Goal: Task Accomplishment & Management: Use online tool/utility

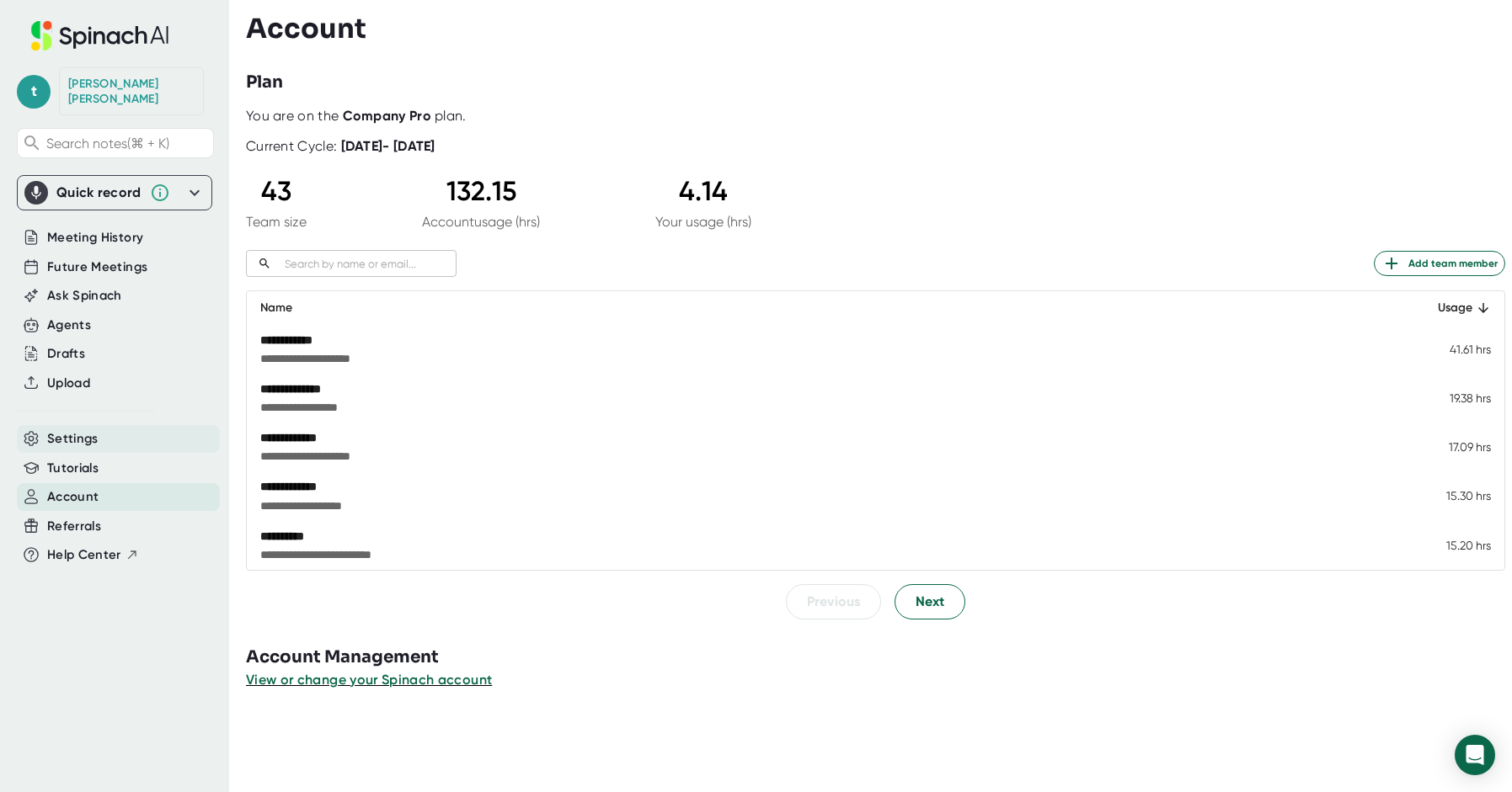
click at [85, 429] on span "Settings" at bounding box center [72, 439] width 51 height 19
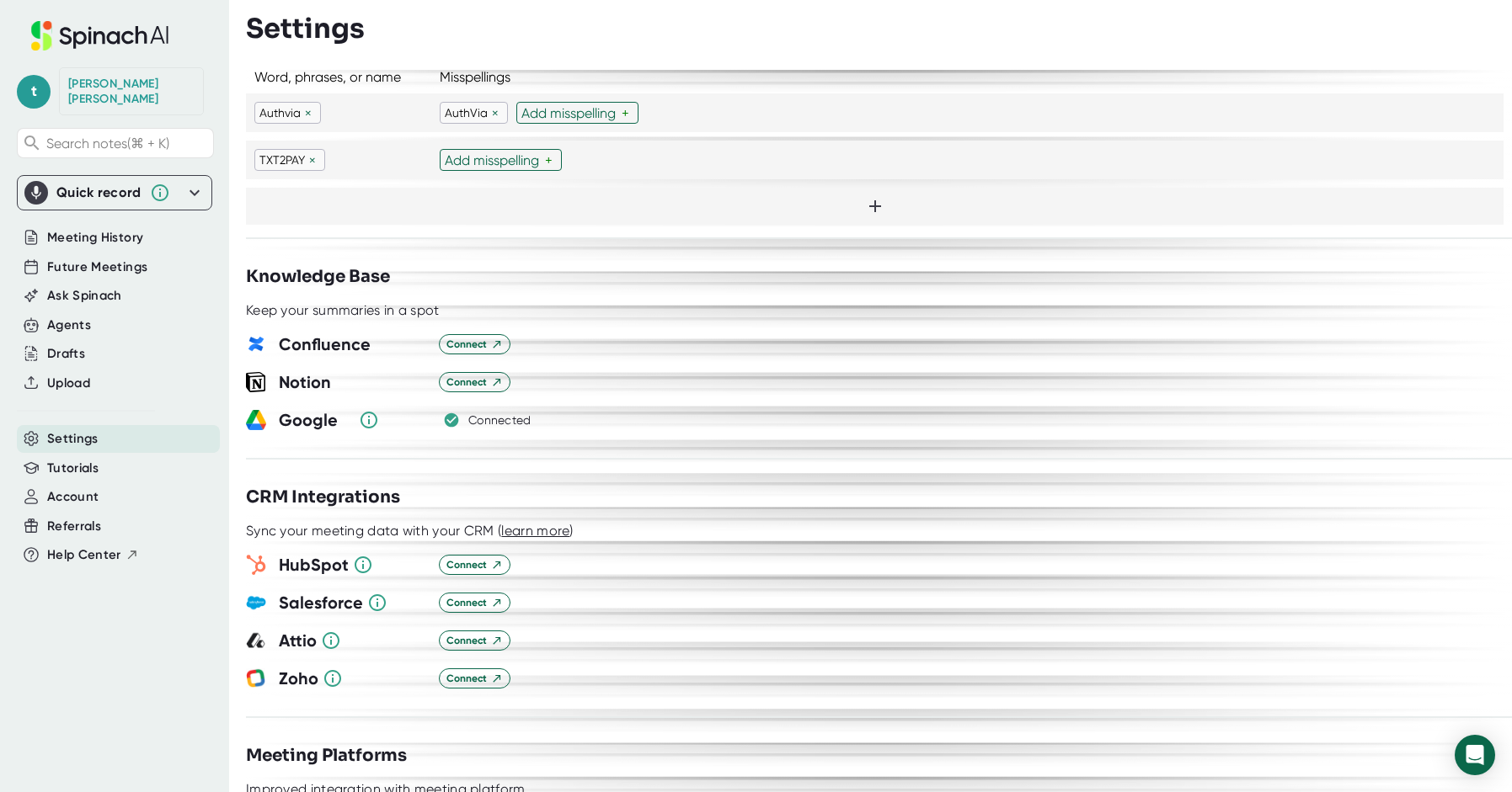
scroll to position [1657, 0]
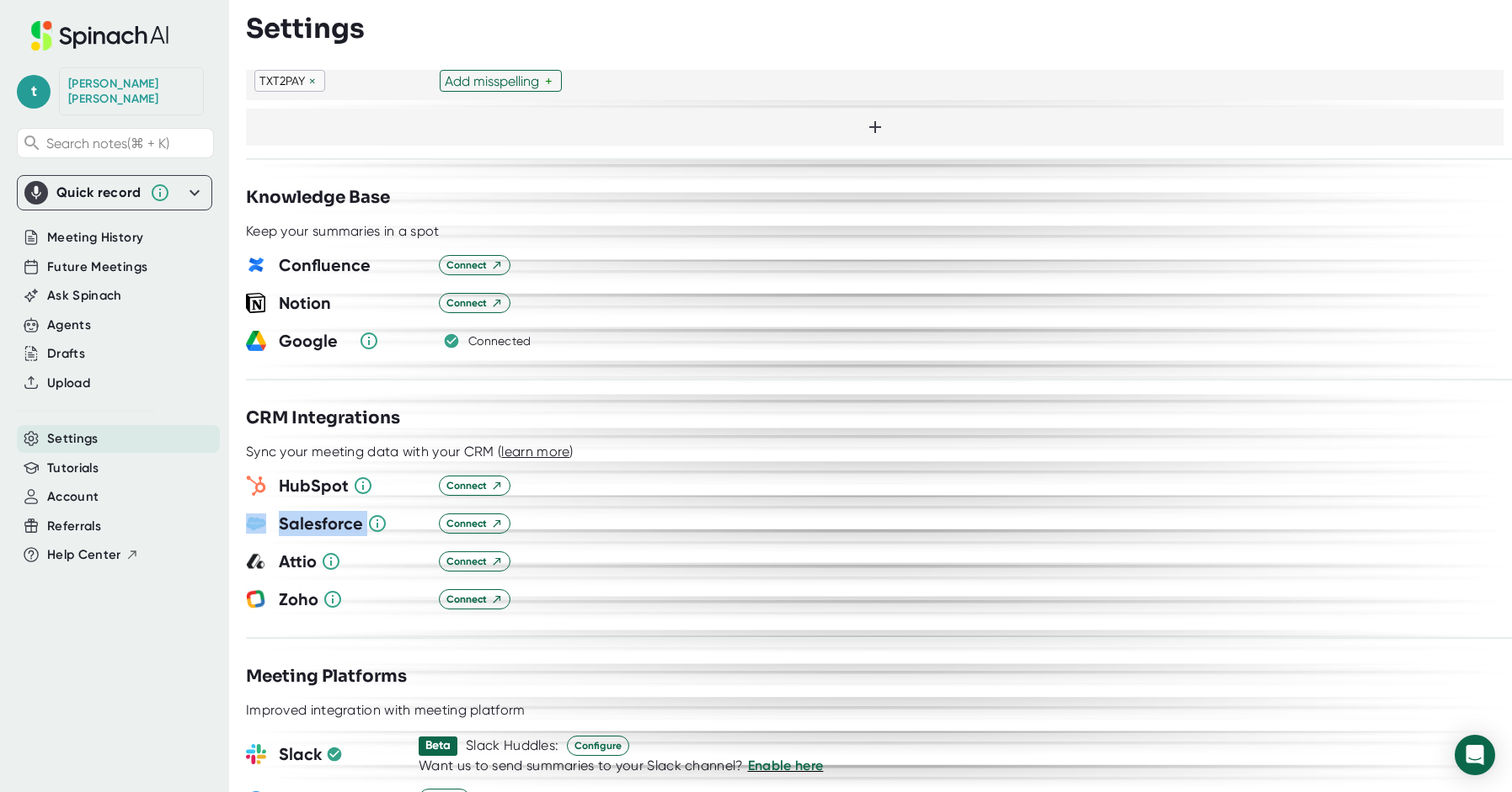
drag, startPoint x: 243, startPoint y: 497, endPoint x: 561, endPoint y: 498, distance: 318.0
click at [561, 498] on div "**********" at bounding box center [756, 396] width 1512 height 792
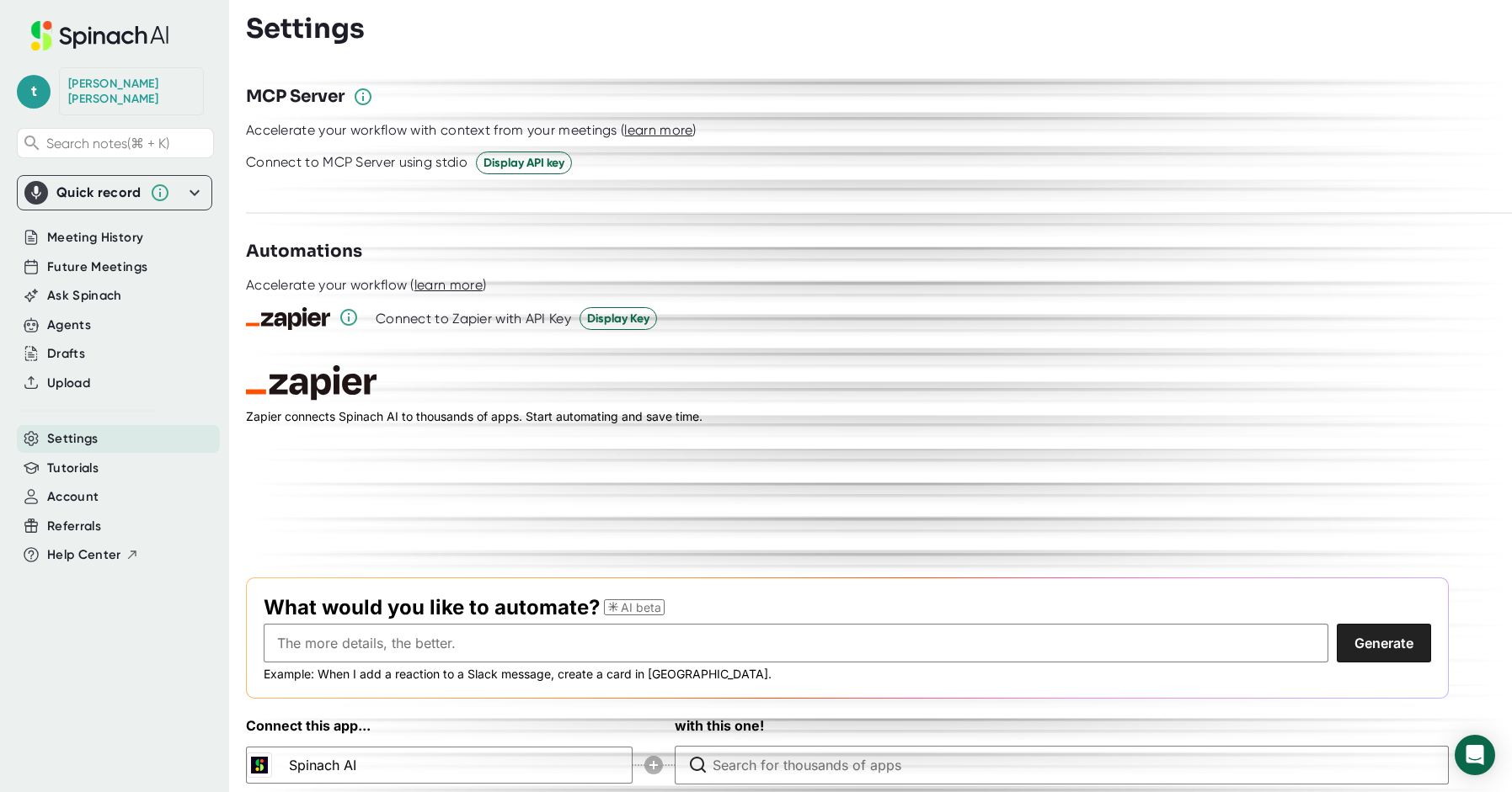
scroll to position [2566, 0]
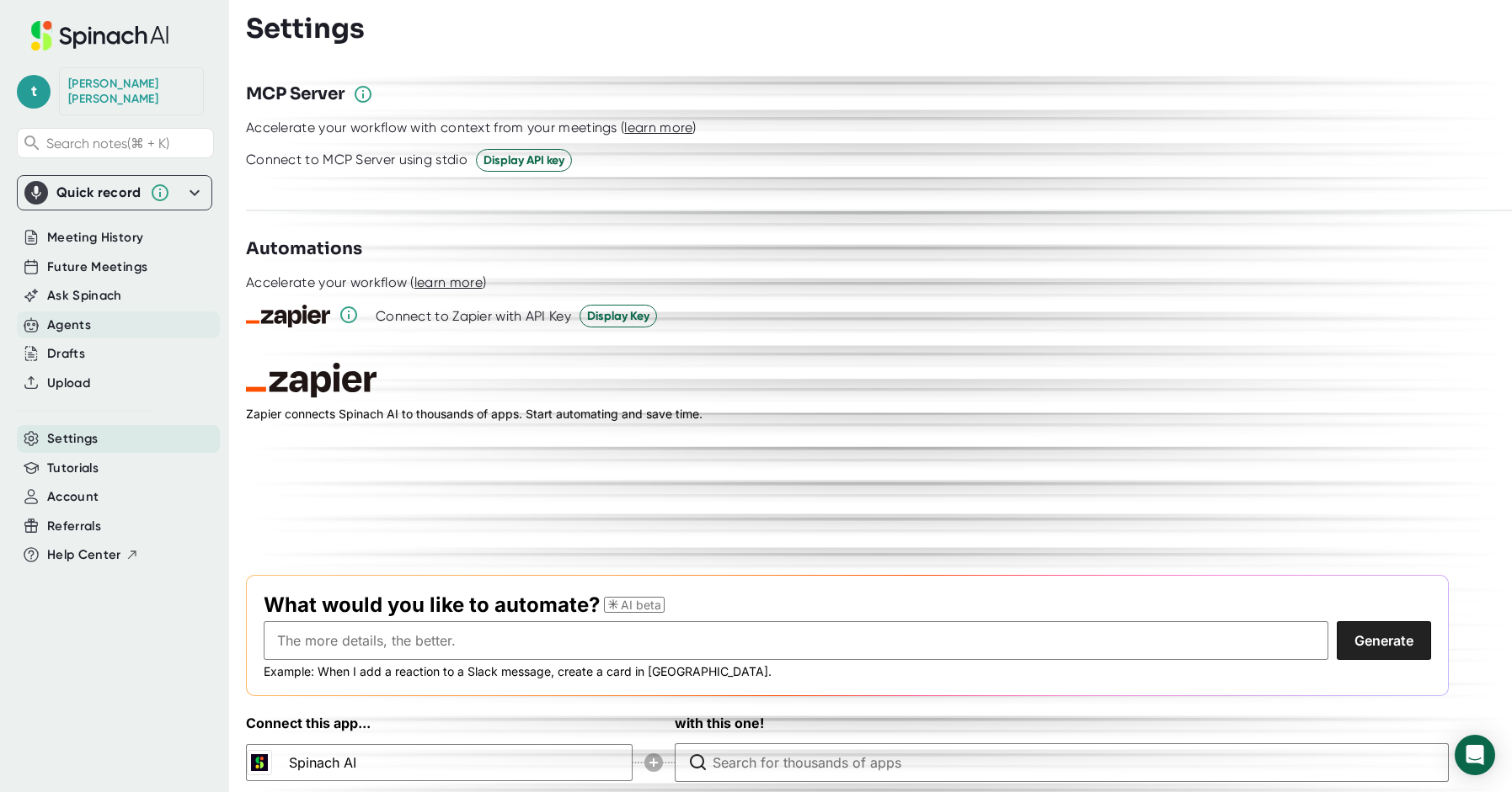
click at [67, 315] on div "Agents" at bounding box center [69, 325] width 43 height 19
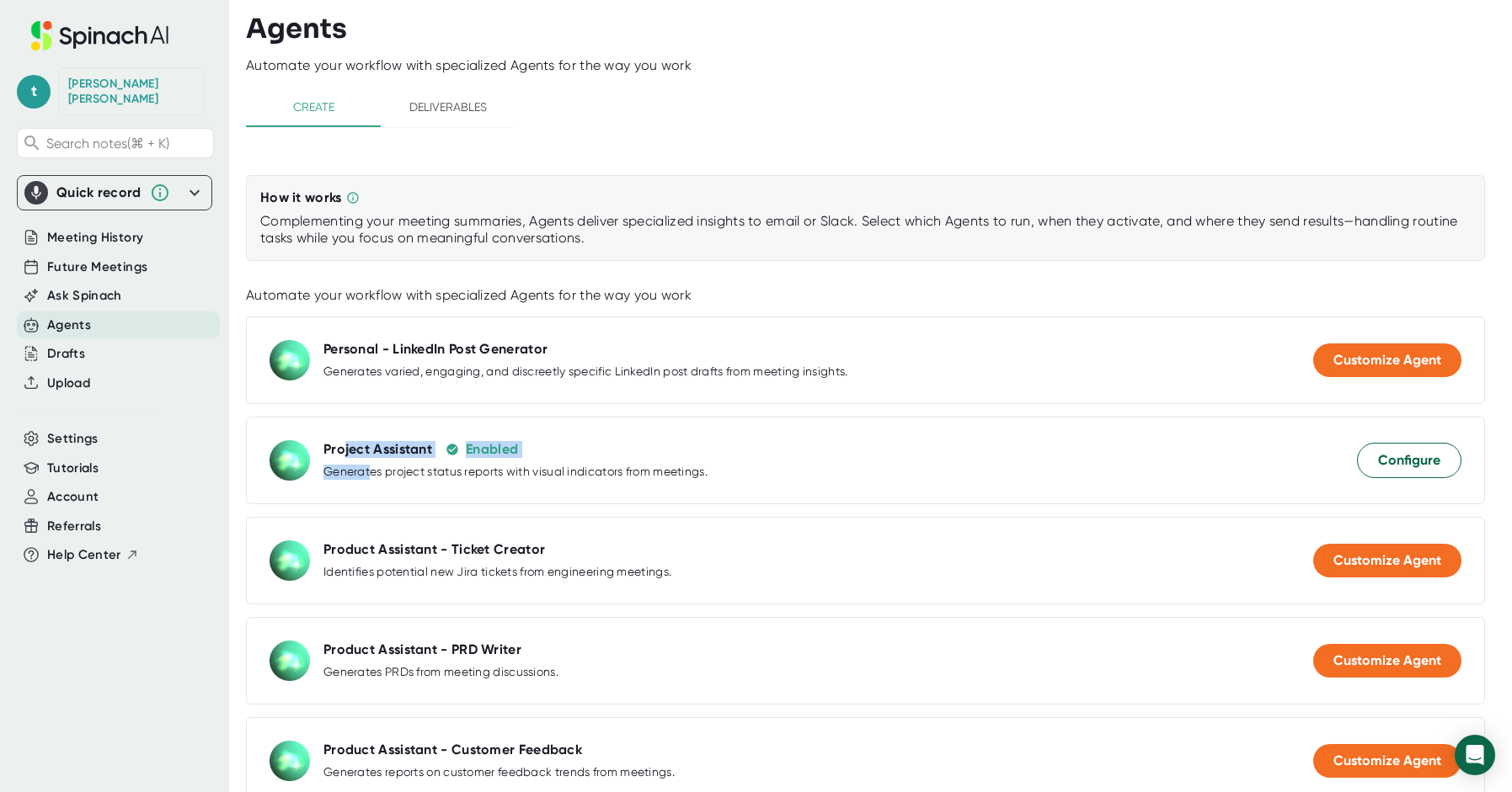
drag, startPoint x: 344, startPoint y: 445, endPoint x: 368, endPoint y: 469, distance: 33.9
click at [368, 469] on div "Project Assistant Enabled Generates project status reports with visual indicato…" at bounding box center [515, 459] width 384 height 38
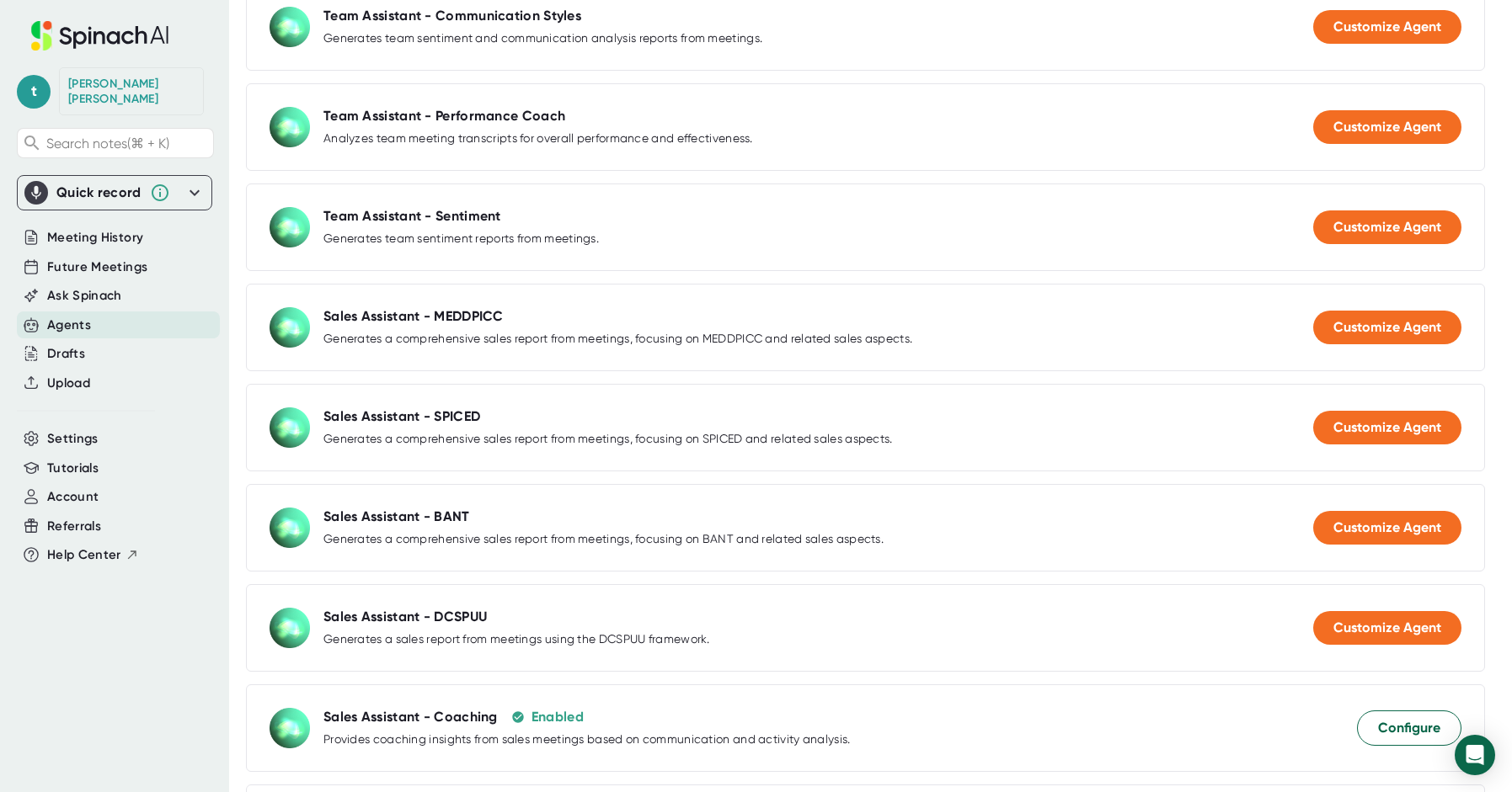
scroll to position [1044, 0]
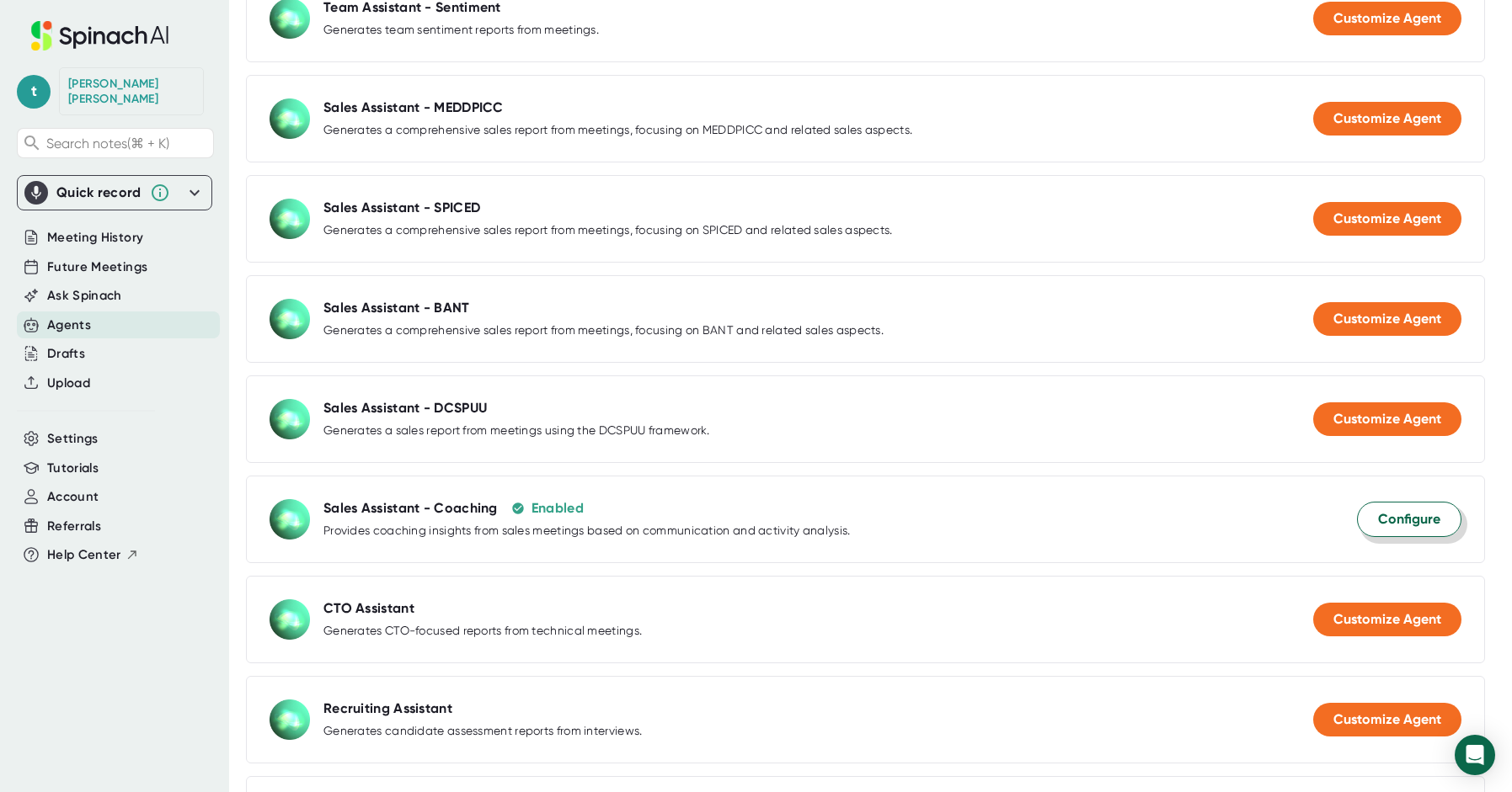
click at [1386, 525] on span "Configure" at bounding box center [1409, 519] width 63 height 20
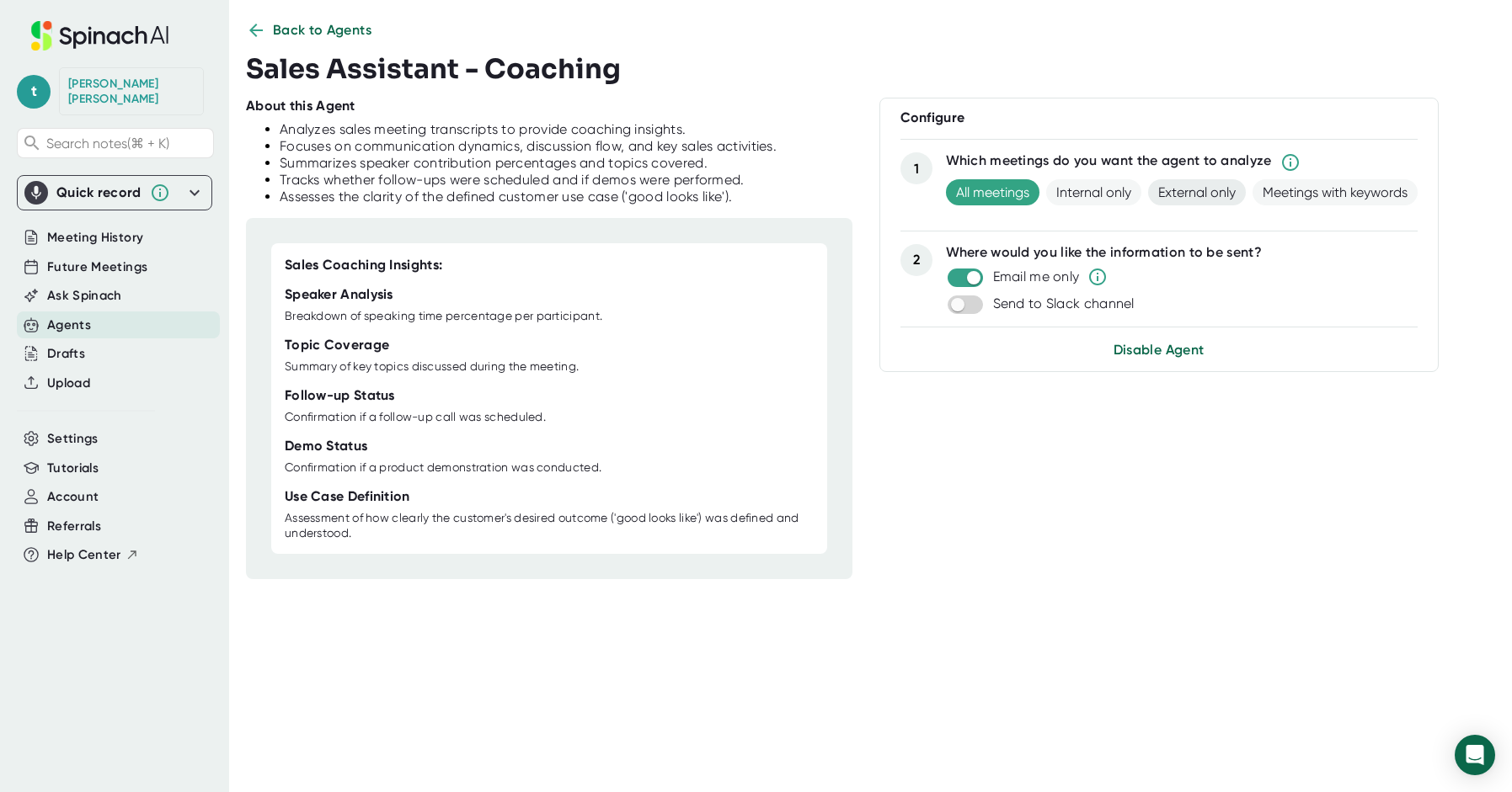
click at [1207, 195] on span "External only" at bounding box center [1196, 192] width 97 height 26
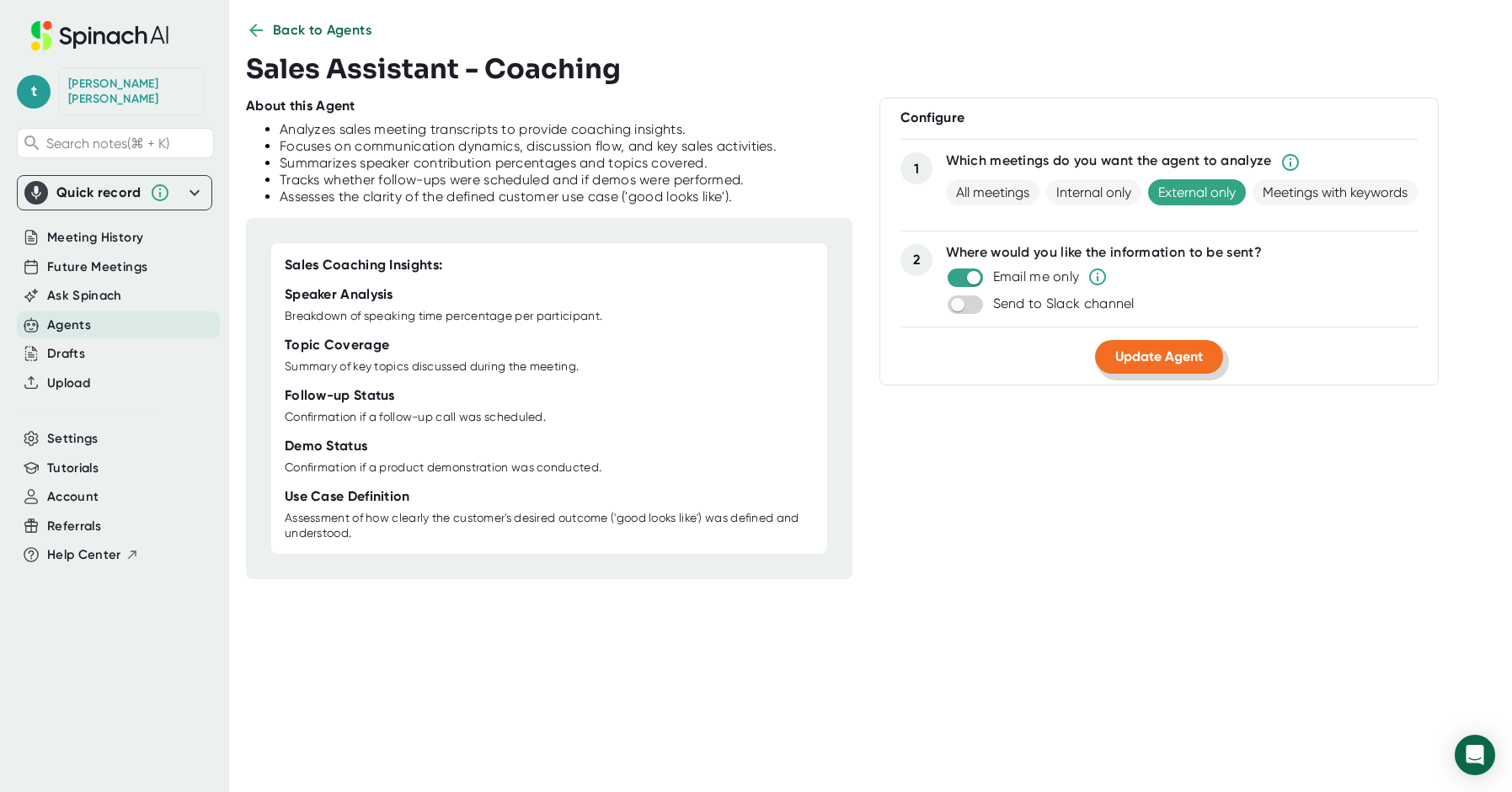
click at [1133, 359] on span "Update Agent" at bounding box center [1159, 356] width 88 height 16
click at [285, 28] on span "Back to Agents" at bounding box center [322, 30] width 99 height 20
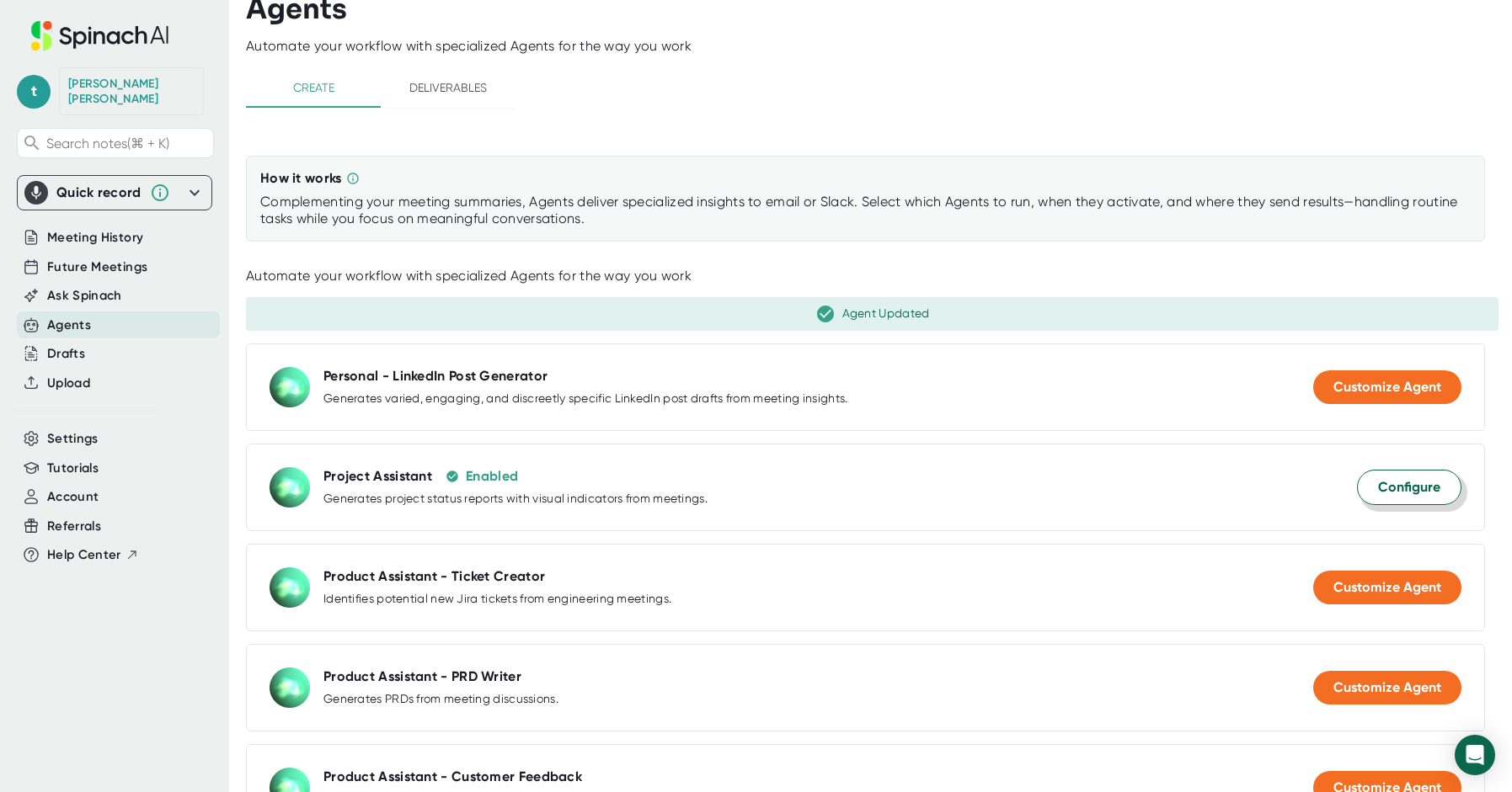
click at [1401, 479] on span "Configure" at bounding box center [1409, 487] width 63 height 20
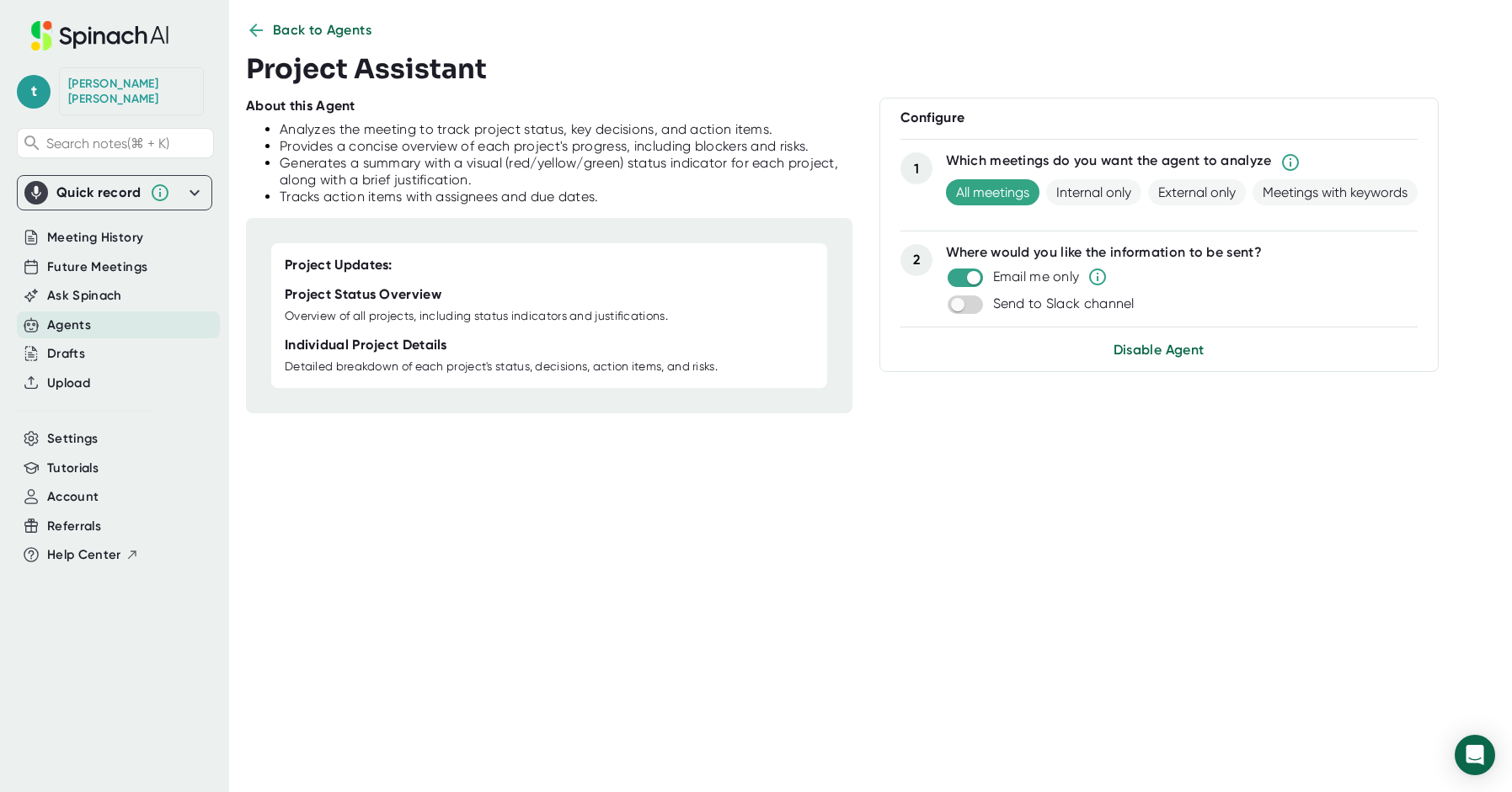
scroll to position [0, 0]
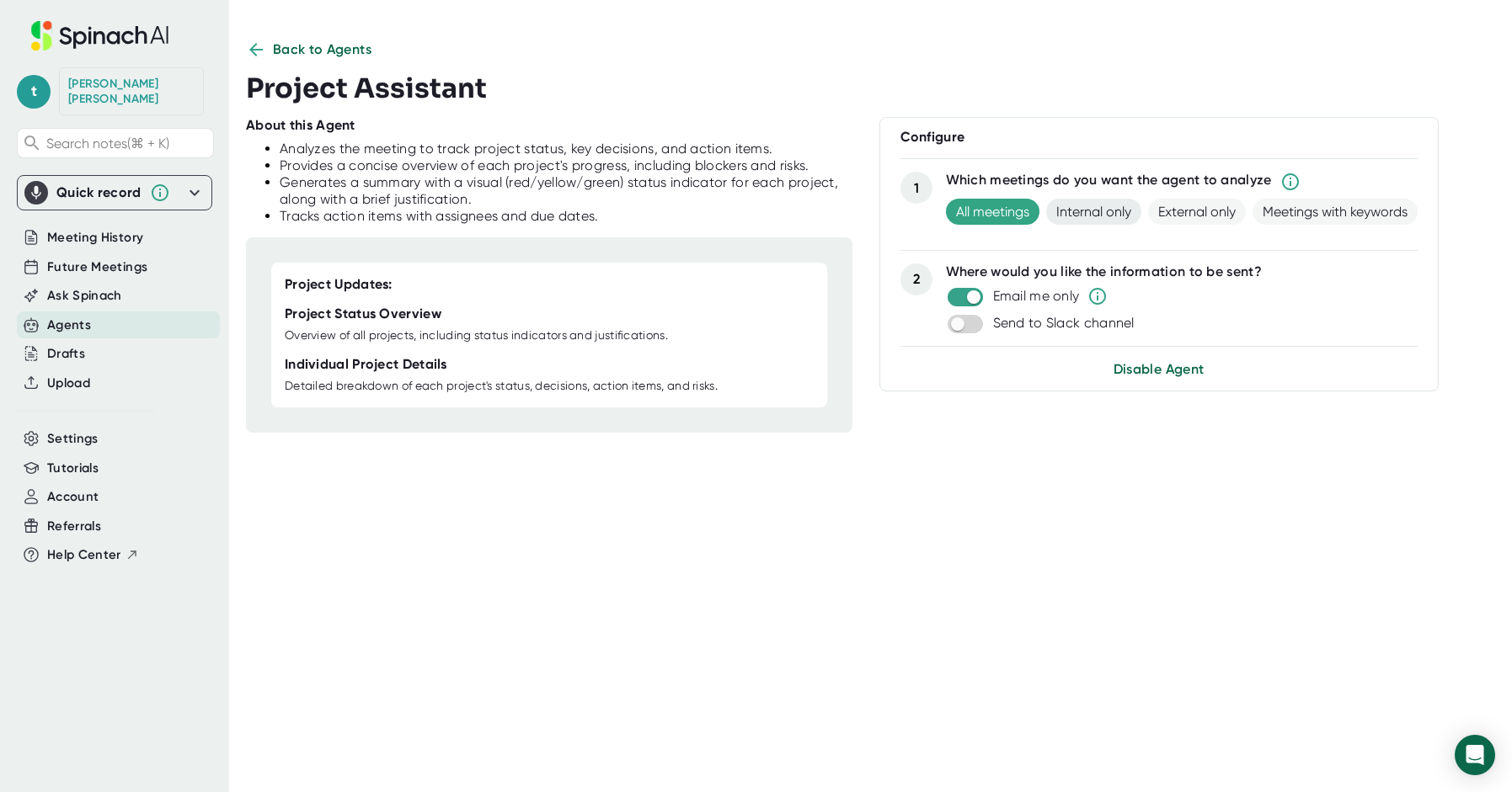
click at [1093, 209] on span "Internal only" at bounding box center [1093, 211] width 96 height 26
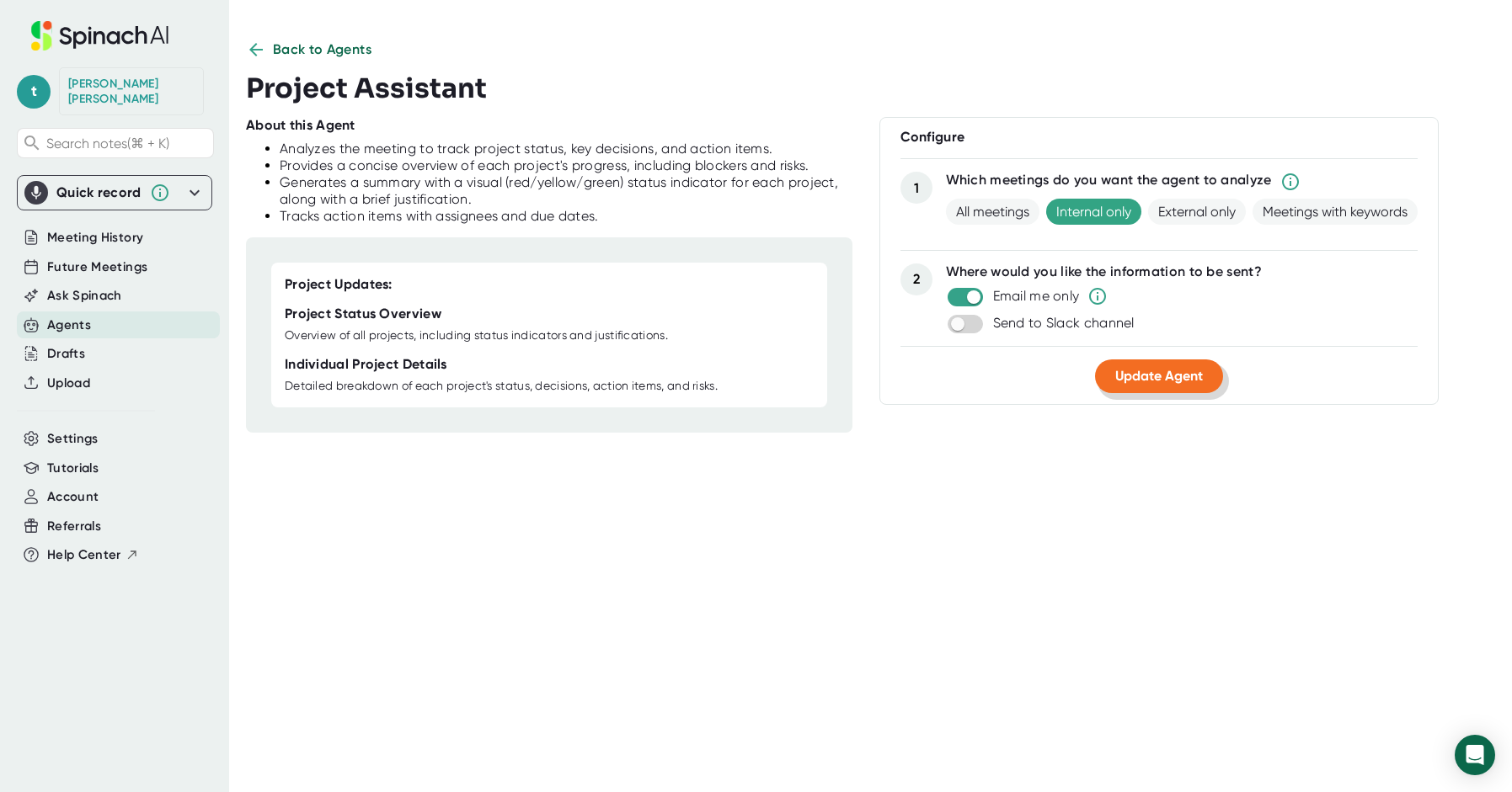
click at [1160, 380] on span "Update Agent" at bounding box center [1159, 375] width 88 height 16
click at [74, 315] on div "Agents" at bounding box center [69, 325] width 43 height 19
click at [73, 315] on div "Agents" at bounding box center [69, 325] width 43 height 19
click at [323, 41] on span "Back to Agents" at bounding box center [322, 49] width 99 height 20
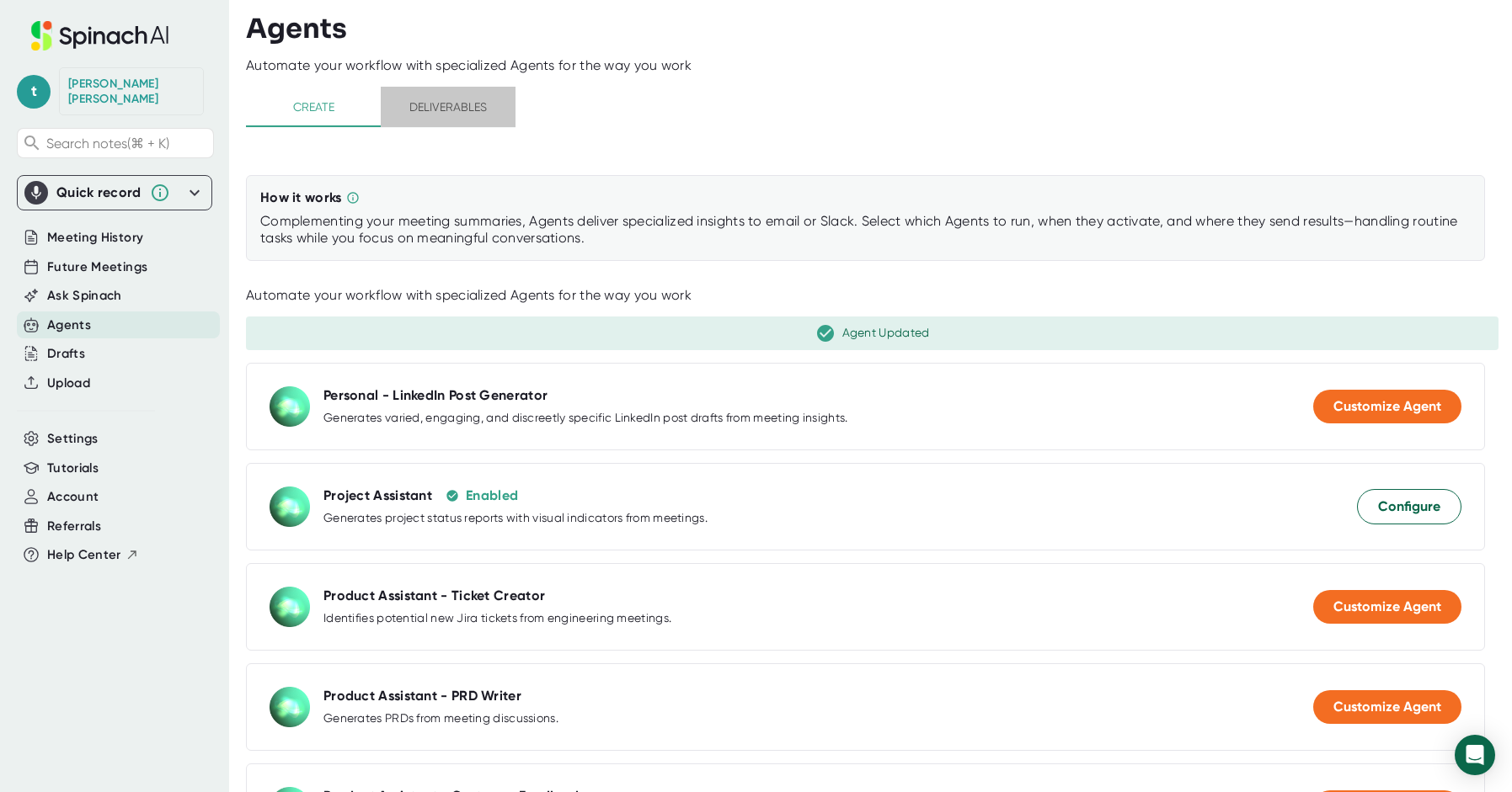
click at [446, 102] on span "Deliverables" at bounding box center [448, 107] width 115 height 21
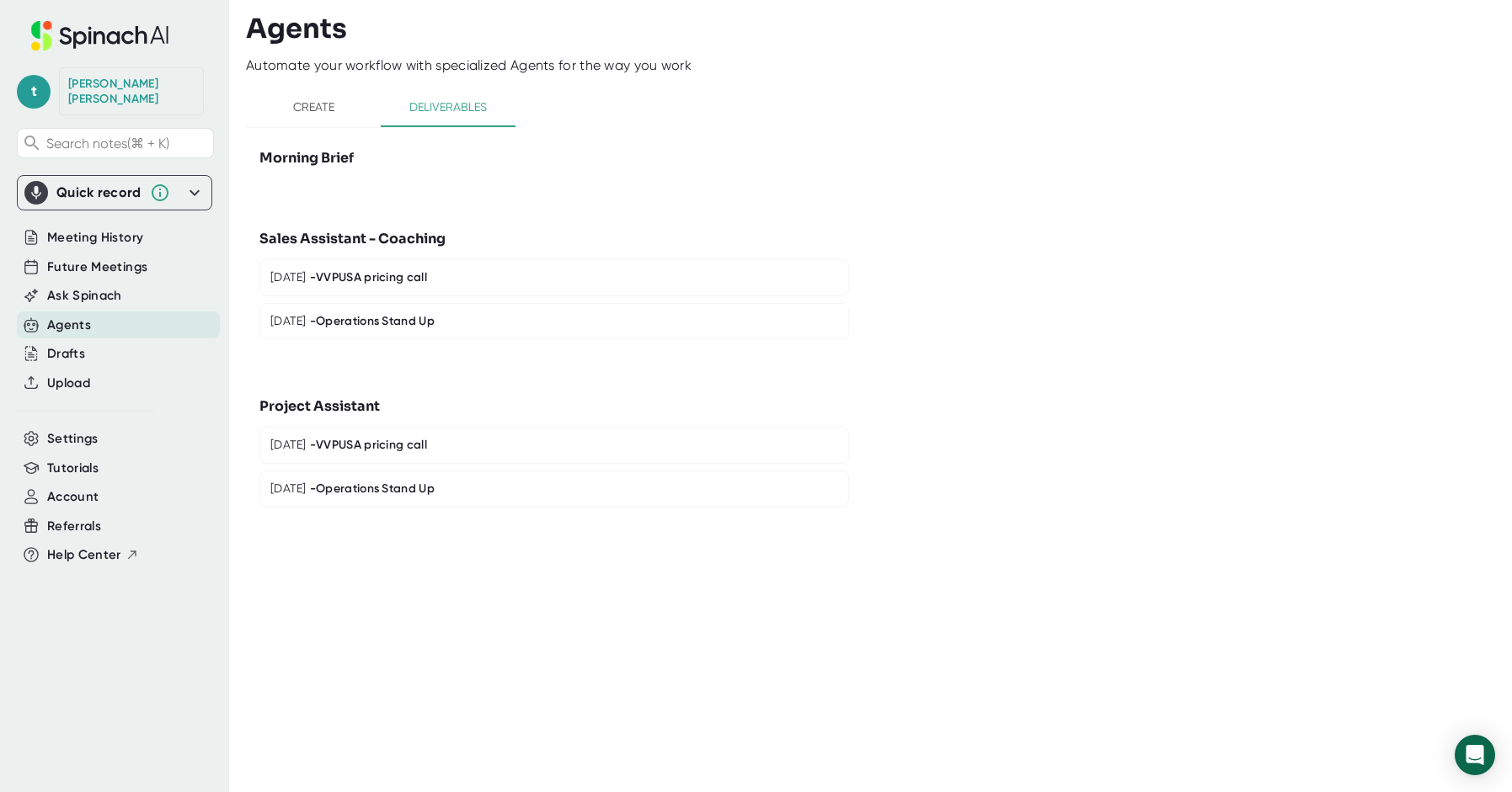
drag, startPoint x: 332, startPoint y: 69, endPoint x: 489, endPoint y: 65, distance: 157.1
click at [489, 65] on div "Automate your workflow with specialized Agents for the way you work" at bounding box center [879, 65] width 1266 height 16
click at [593, 281] on div "[DATE] - VVPUSA pricing call" at bounding box center [554, 278] width 590 height 37
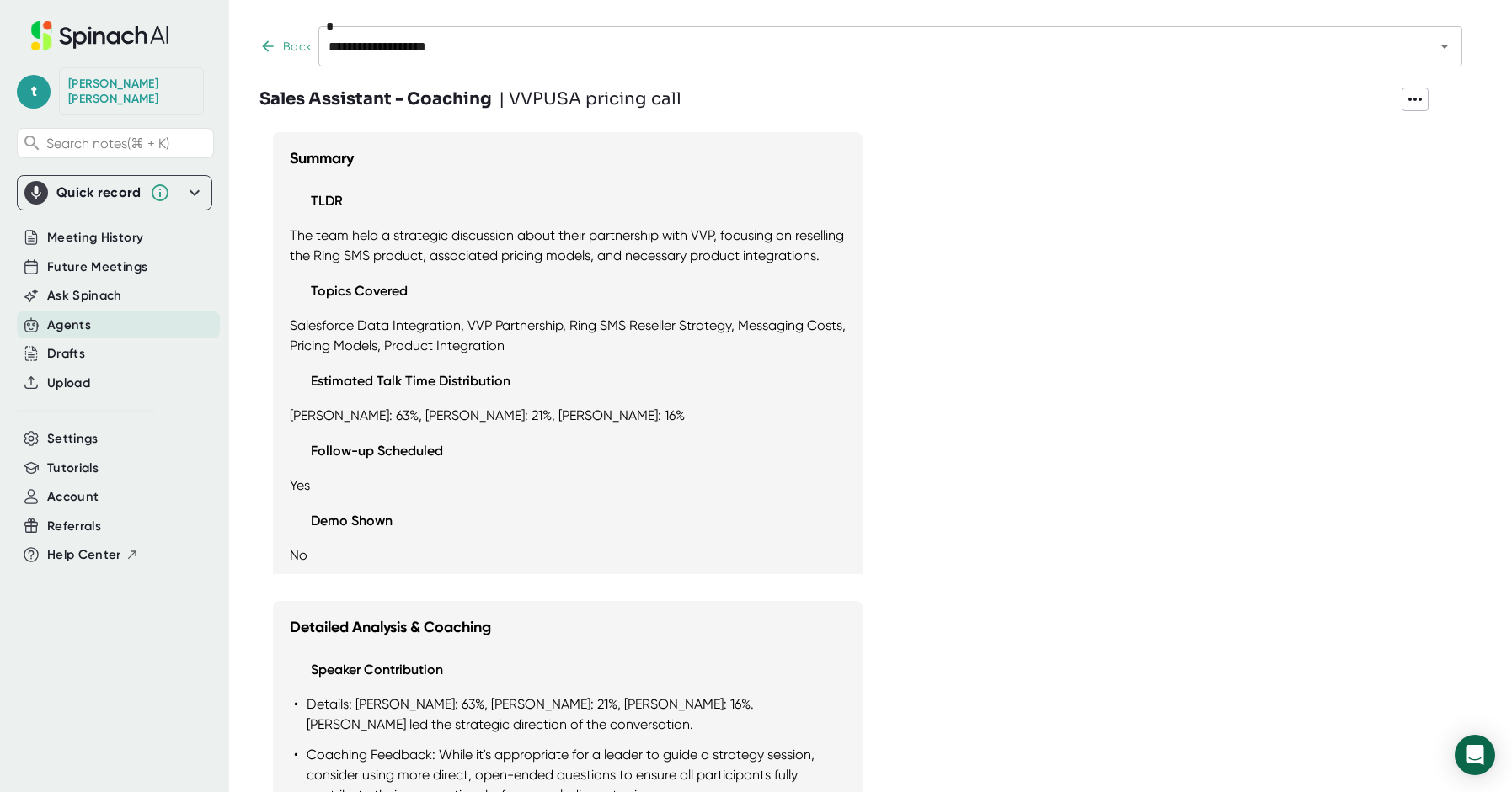
click at [269, 48] on icon at bounding box center [267, 45] width 16 height 16
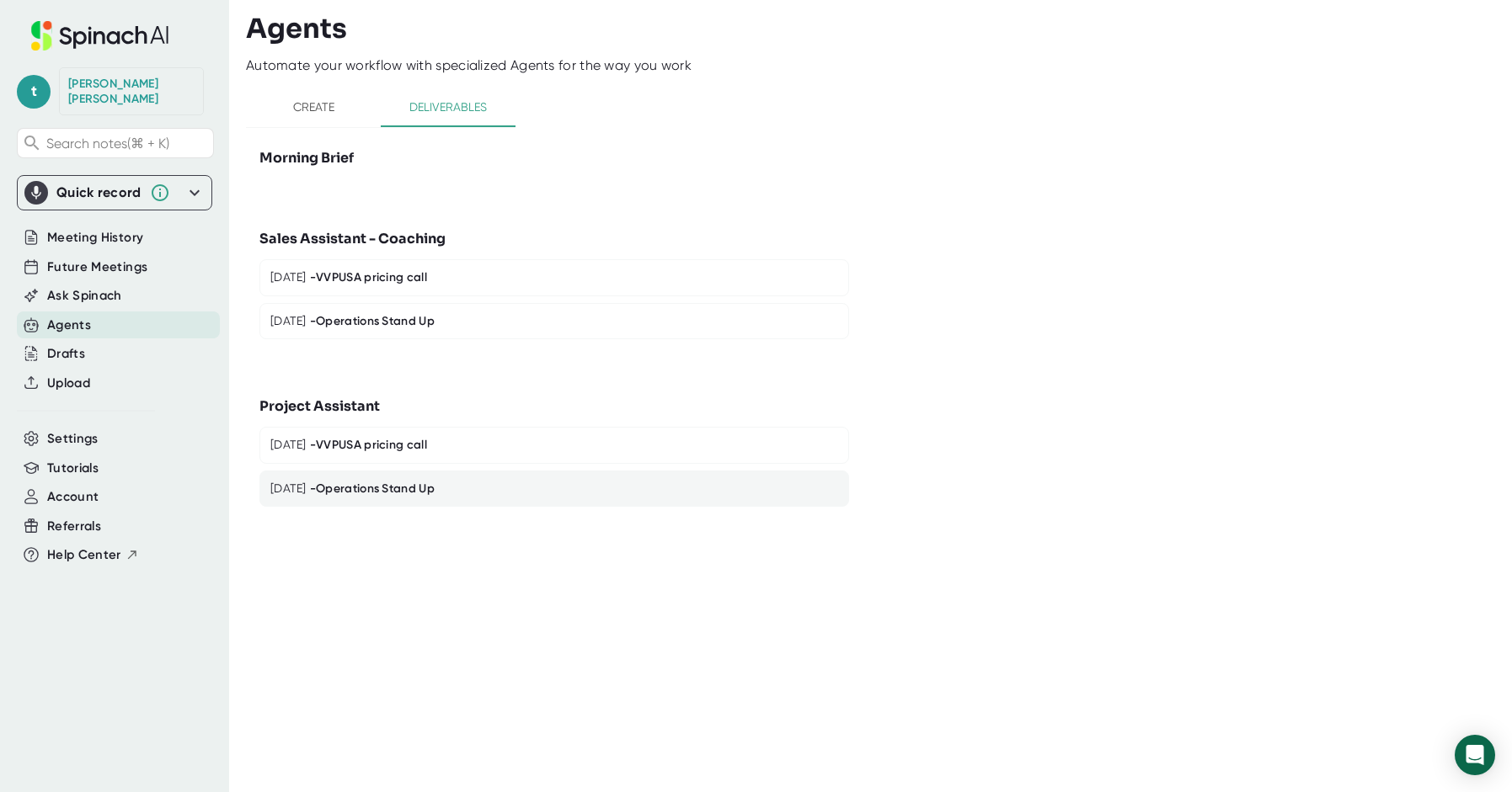
click at [395, 487] on div "- Operations Stand Up" at bounding box center [371, 489] width 124 height 15
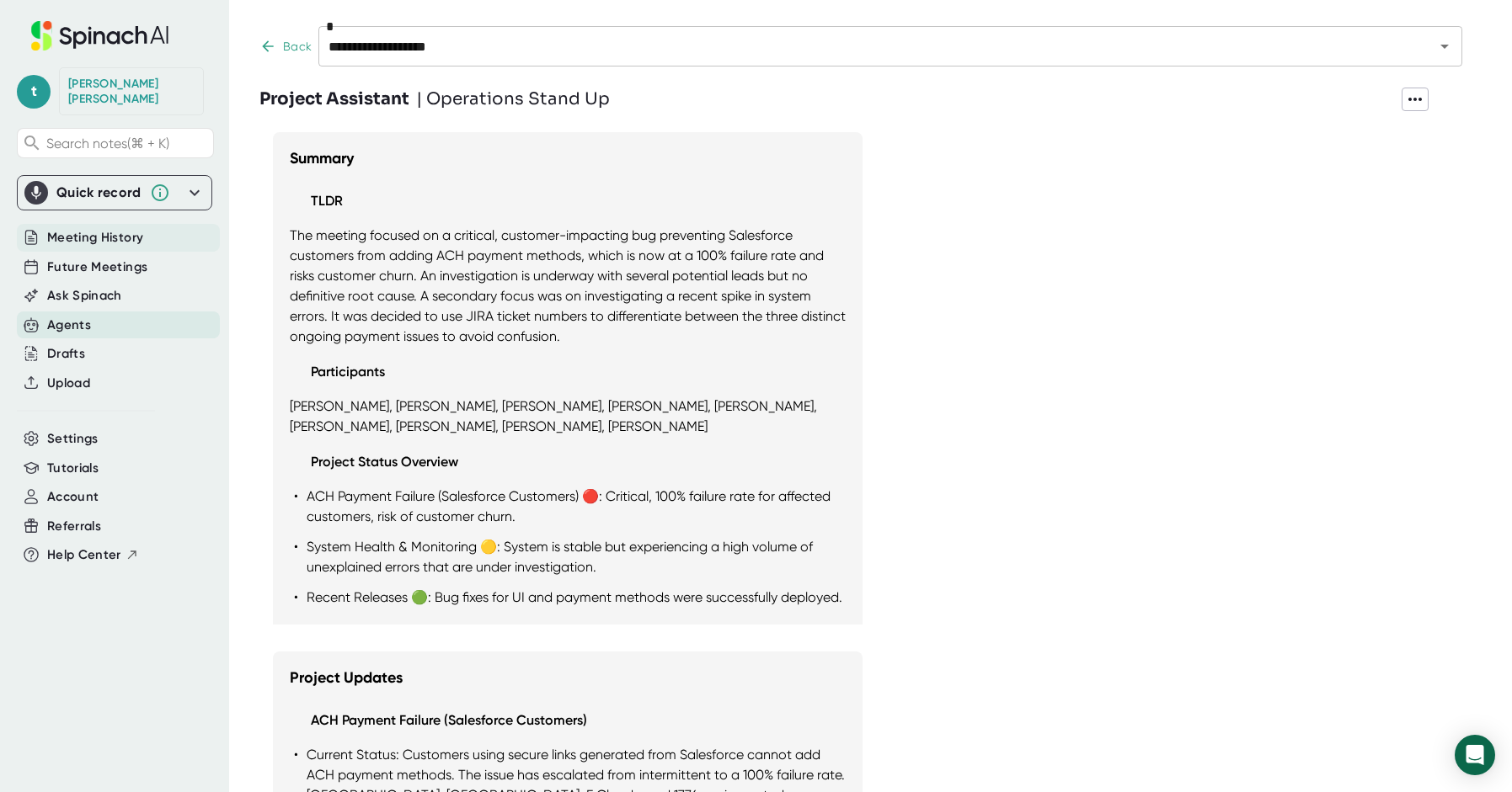
click at [85, 229] on span "Meeting History" at bounding box center [96, 238] width 96 height 19
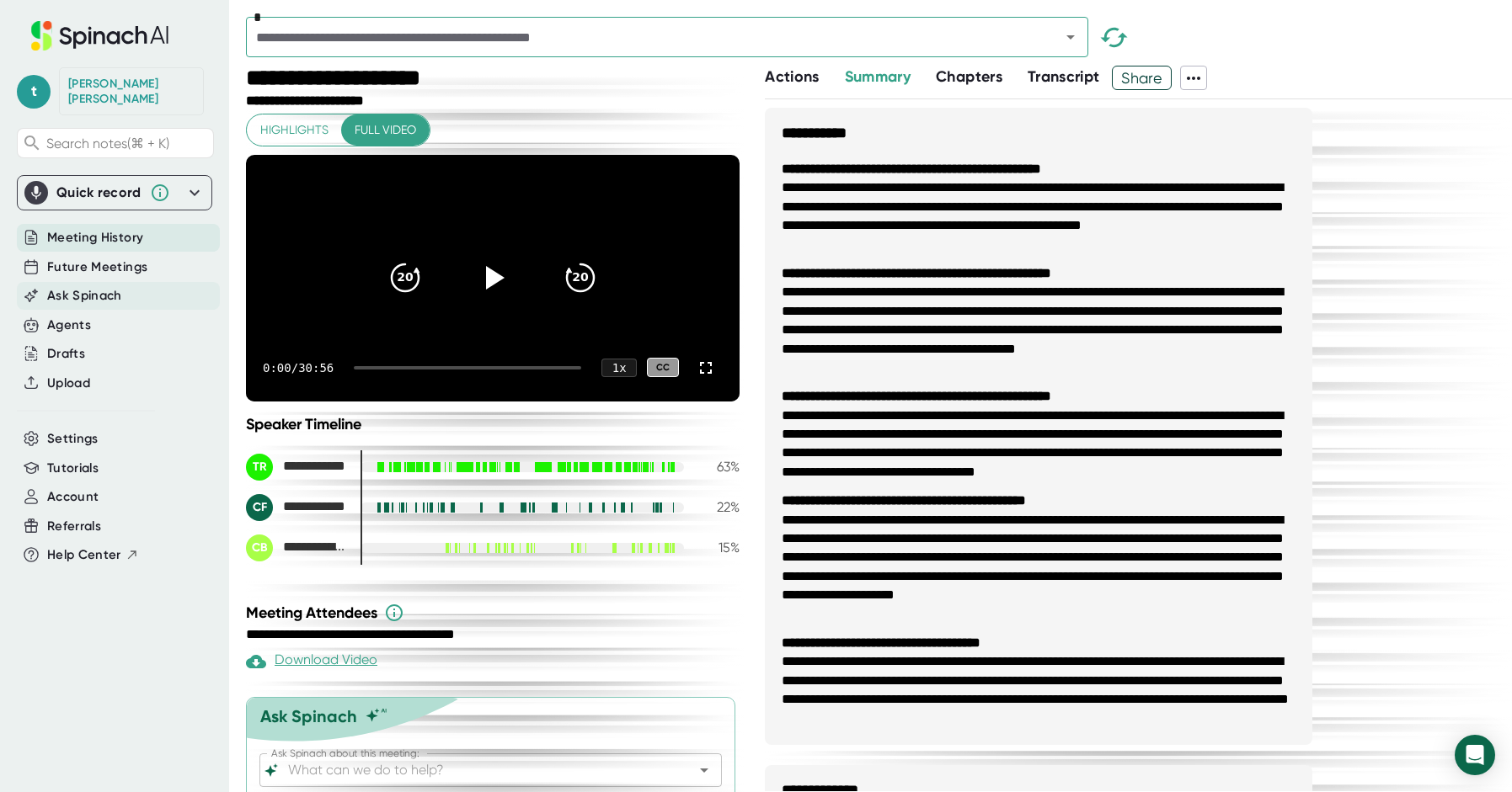
click at [92, 287] on span "Ask Spinach" at bounding box center [85, 296] width 75 height 19
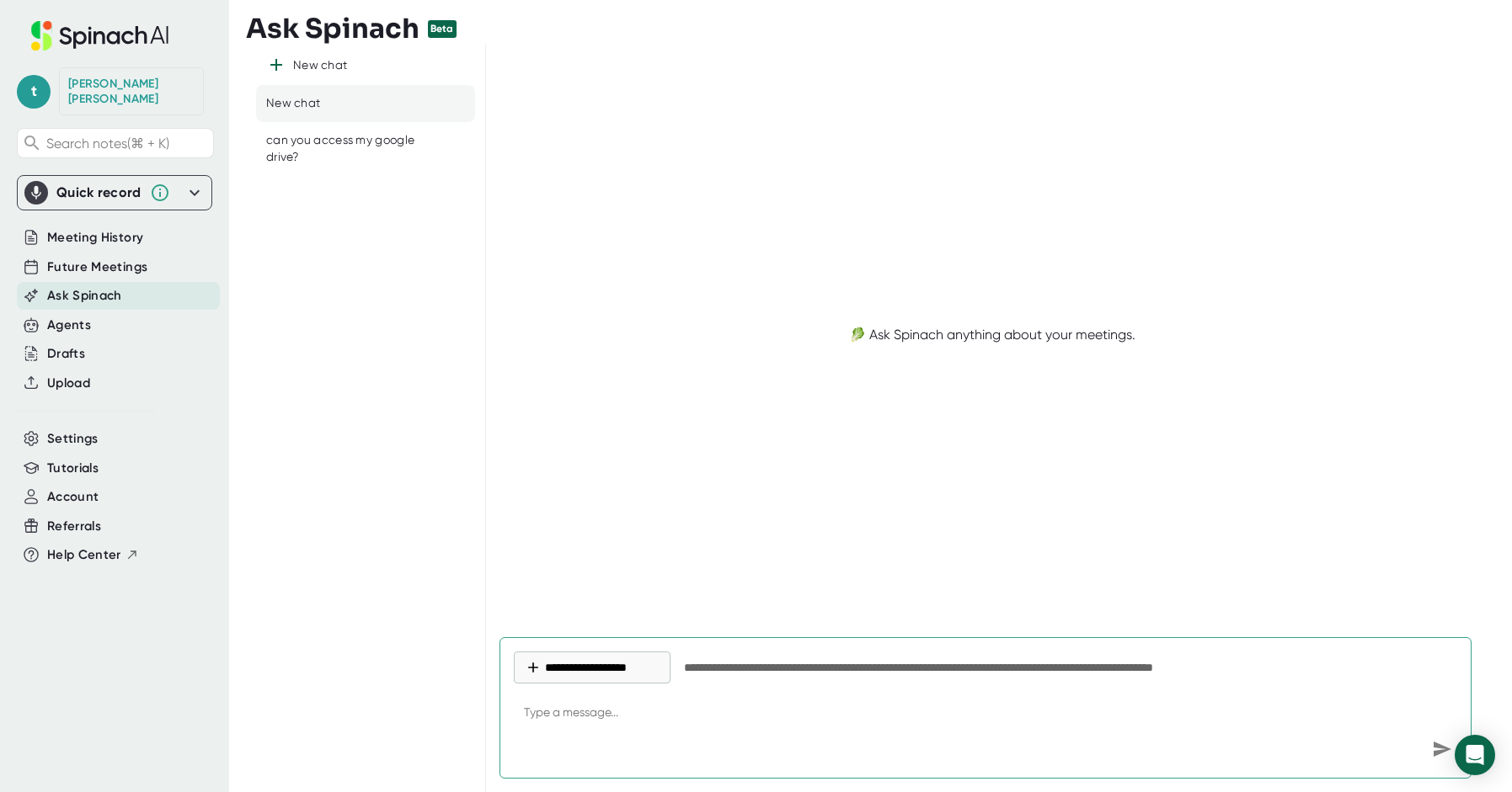
click at [727, 647] on div "**********" at bounding box center [985, 708] width 972 height 142
click at [547, 707] on textarea at bounding box center [985, 714] width 944 height 41
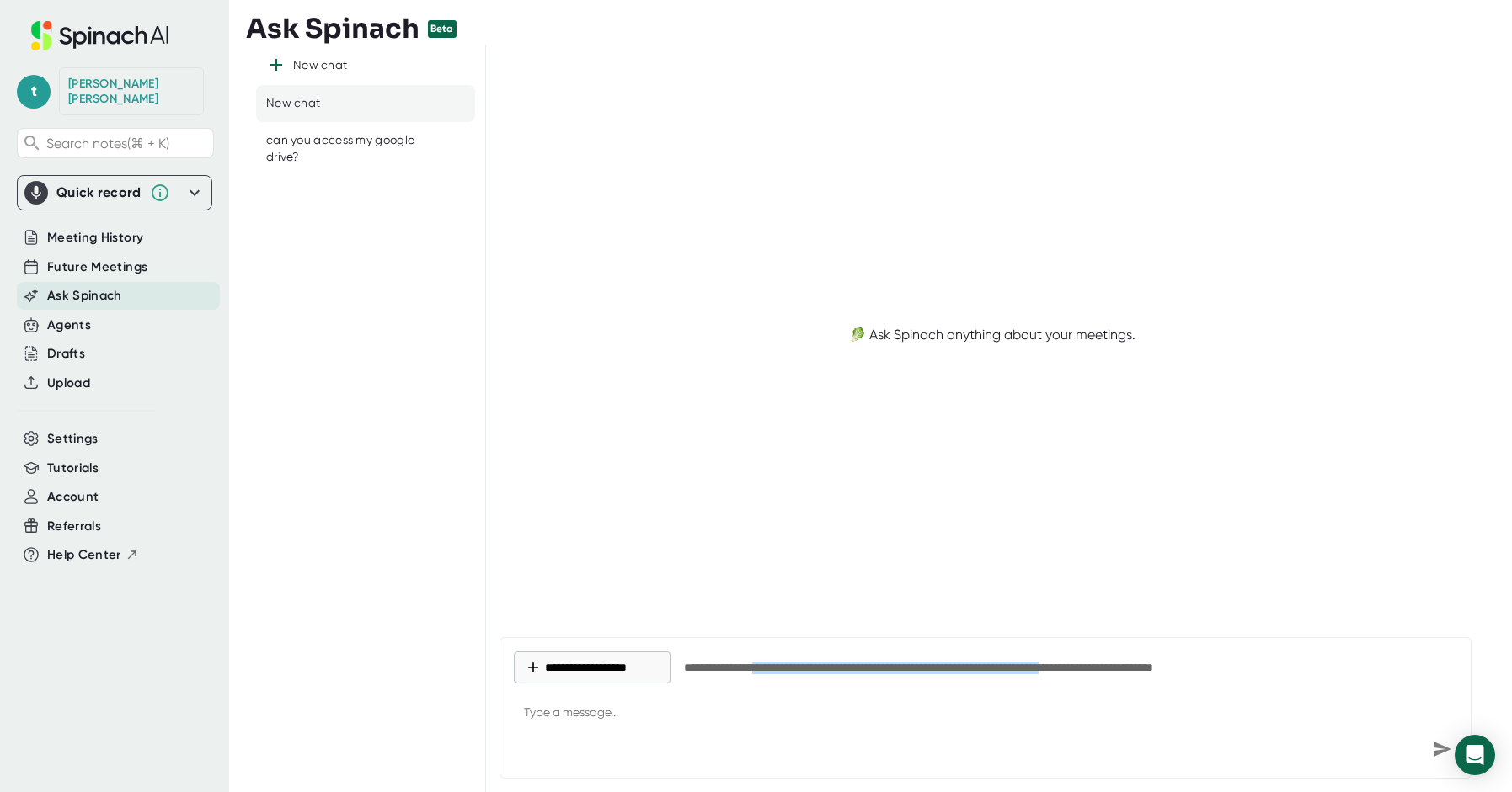
drag, startPoint x: 773, startPoint y: 669, endPoint x: 1141, endPoint y: 670, distance: 368.0
click at [1141, 670] on div "**********" at bounding box center [984, 669] width 600 height 14
click at [588, 702] on textarea at bounding box center [985, 714] width 944 height 41
drag, startPoint x: 266, startPoint y: 23, endPoint x: 397, endPoint y: 38, distance: 131.9
click at [397, 38] on h3 "Ask Spinach" at bounding box center [333, 28] width 174 height 32
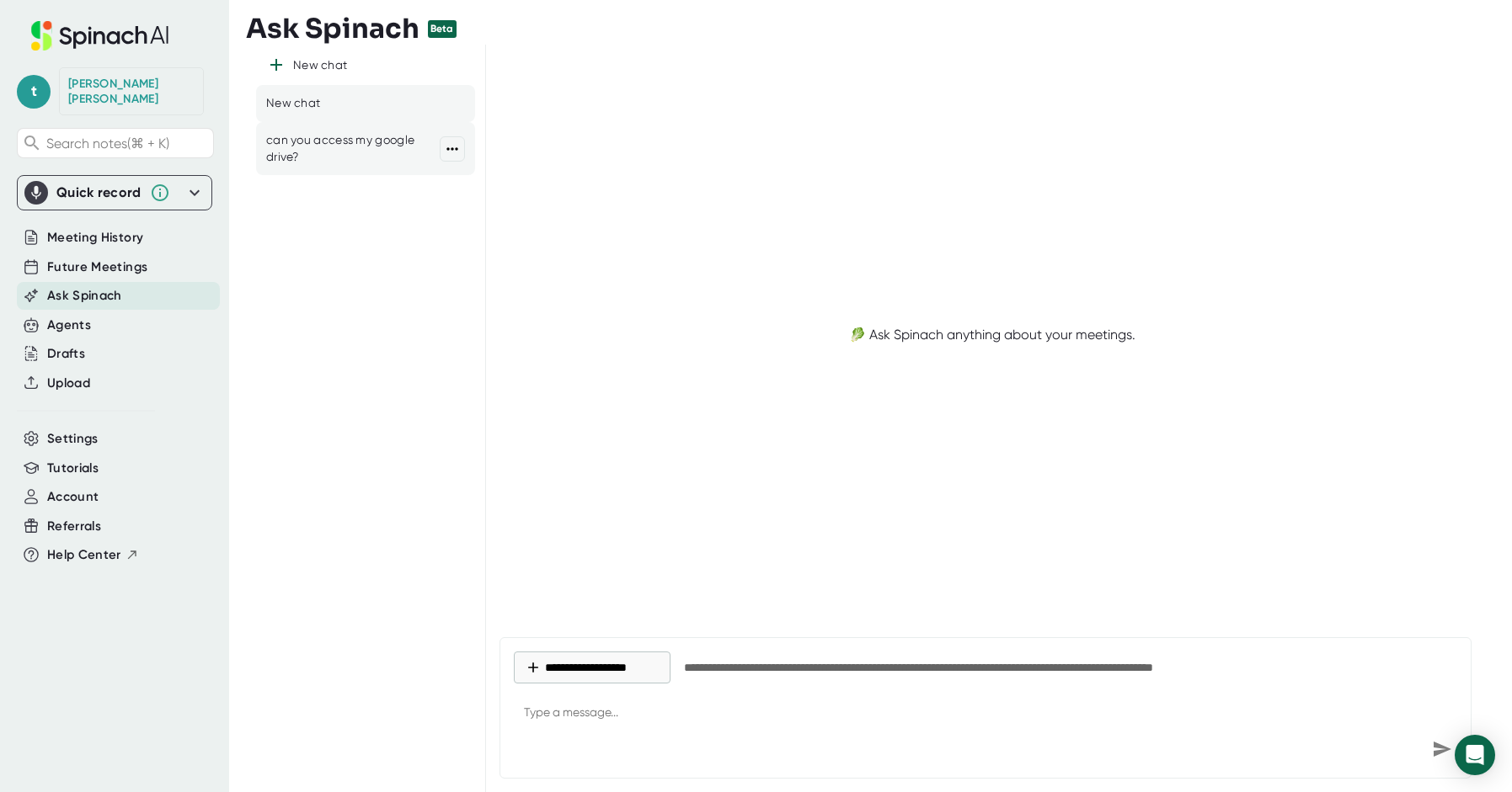
click at [299, 158] on div "can you access my google drive?" at bounding box center [353, 149] width 174 height 33
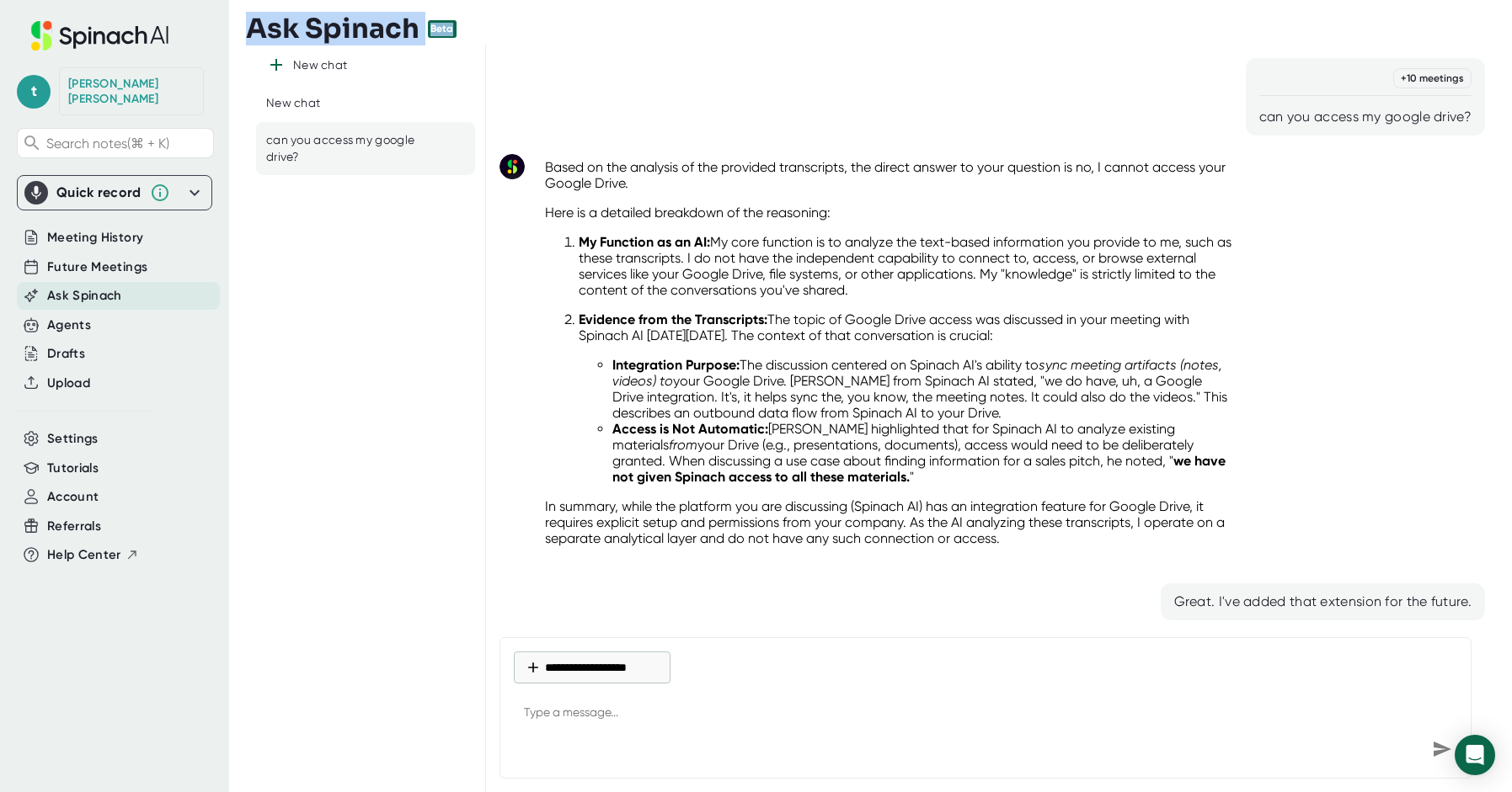
drag, startPoint x: 452, startPoint y: 26, endPoint x: 241, endPoint y: 23, distance: 211.0
click at [241, 23] on div "t [PERSON_NAME] Search notes (⌘ + K) Quick record Include tab audio Start Recor…" at bounding box center [756, 396] width 1512 height 792
click at [260, 28] on h3 "Ask Spinach" at bounding box center [333, 28] width 174 height 32
type textarea "x"
